Goal: Find specific page/section: Find specific page/section

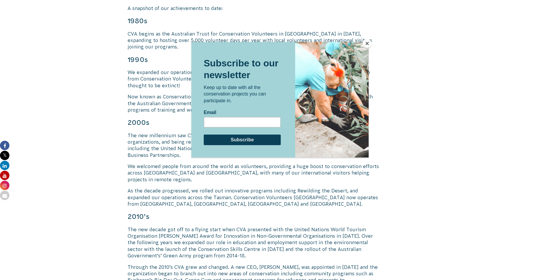
scroll to position [470, 0]
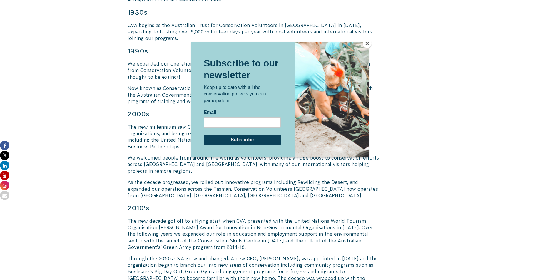
click at [368, 45] on button "Close" at bounding box center [367, 43] width 9 height 9
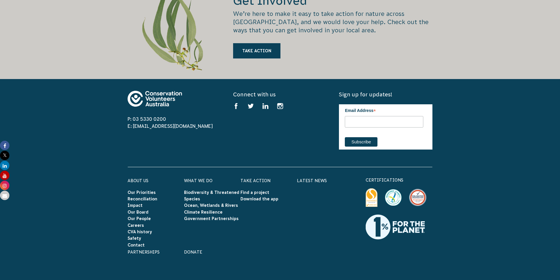
scroll to position [1146, 0]
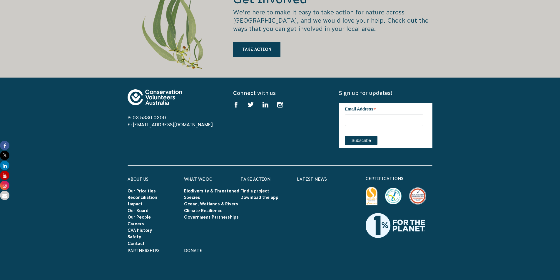
click at [260, 189] on link "Find a project" at bounding box center [254, 191] width 29 height 5
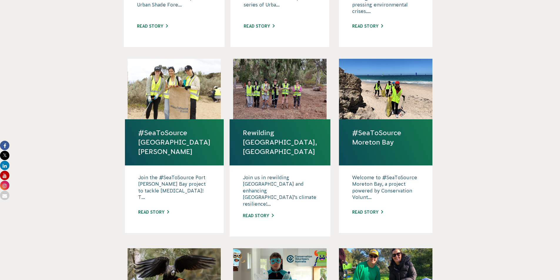
scroll to position [294, 0]
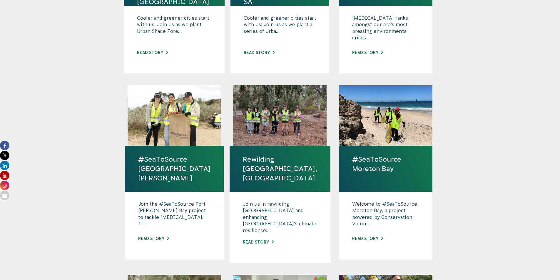
click at [406, 118] on div at bounding box center [385, 115] width 93 height 61
click at [175, 125] on div at bounding box center [174, 115] width 93 height 61
click at [152, 236] on link "Read story" at bounding box center [153, 238] width 31 height 5
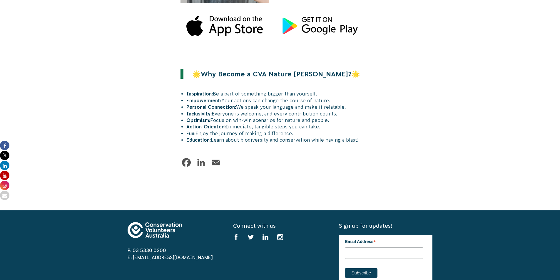
scroll to position [852, 0]
